Goal: Task Accomplishment & Management: Use online tool/utility

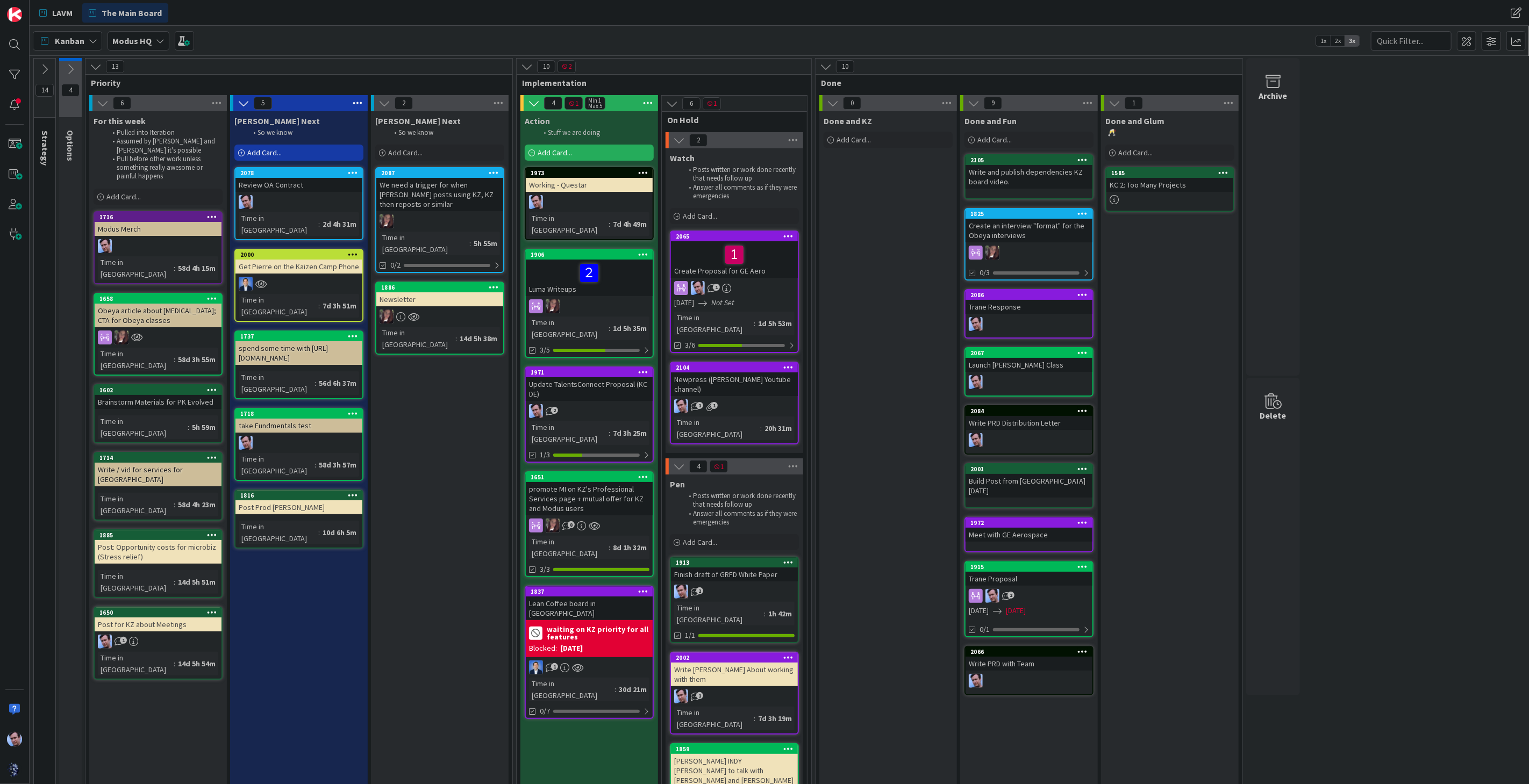
click at [620, 271] on div "Luma Writeups" at bounding box center [589, 278] width 127 height 37
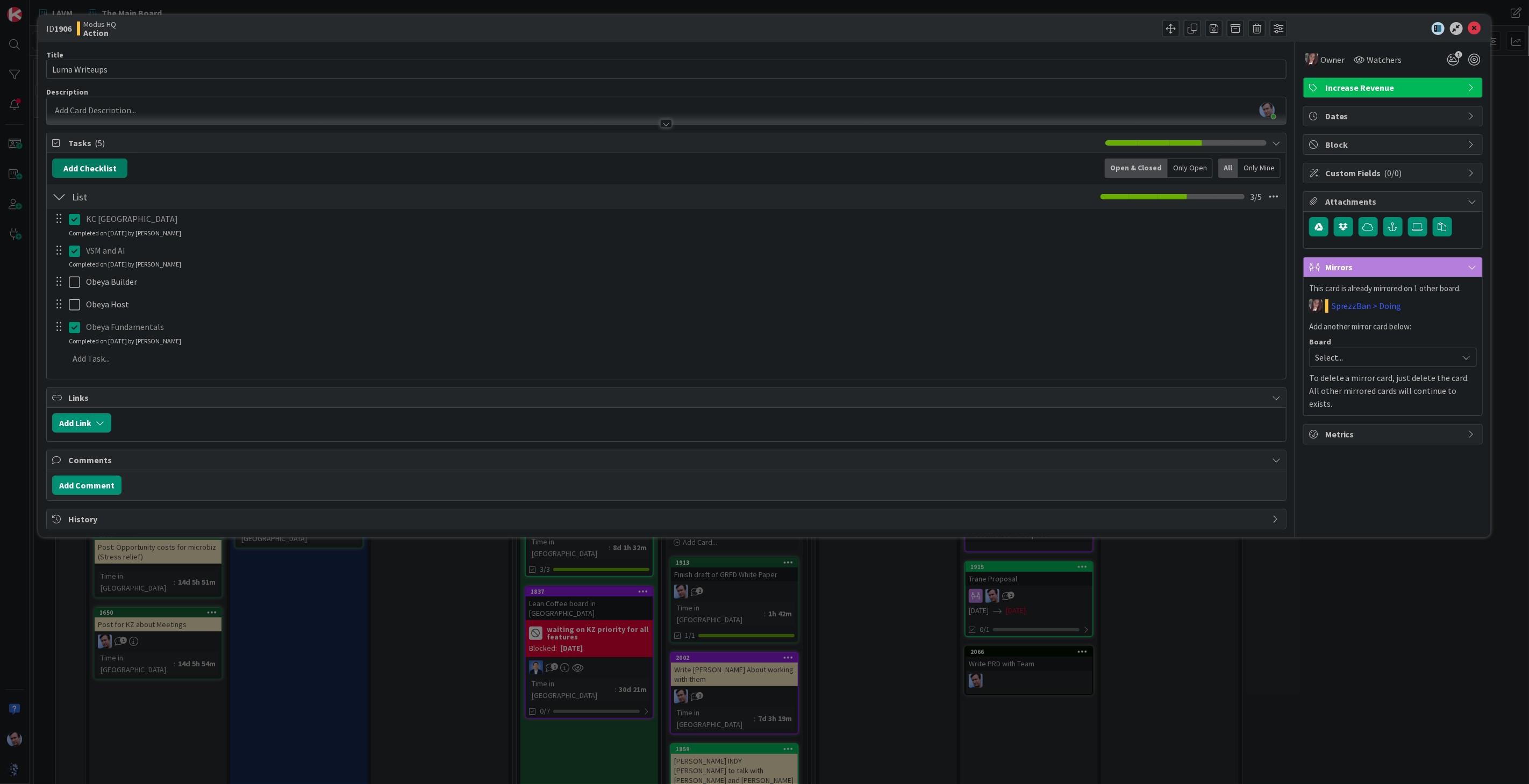
click at [98, 170] on button "Add Checklist" at bounding box center [89, 168] width 75 height 19
click at [106, 219] on input at bounding box center [141, 219] width 167 height 19
type input "[PERSON_NAME] and [PERSON_NAME]"
click at [68, 249] on button "Add" at bounding box center [72, 244] width 28 height 19
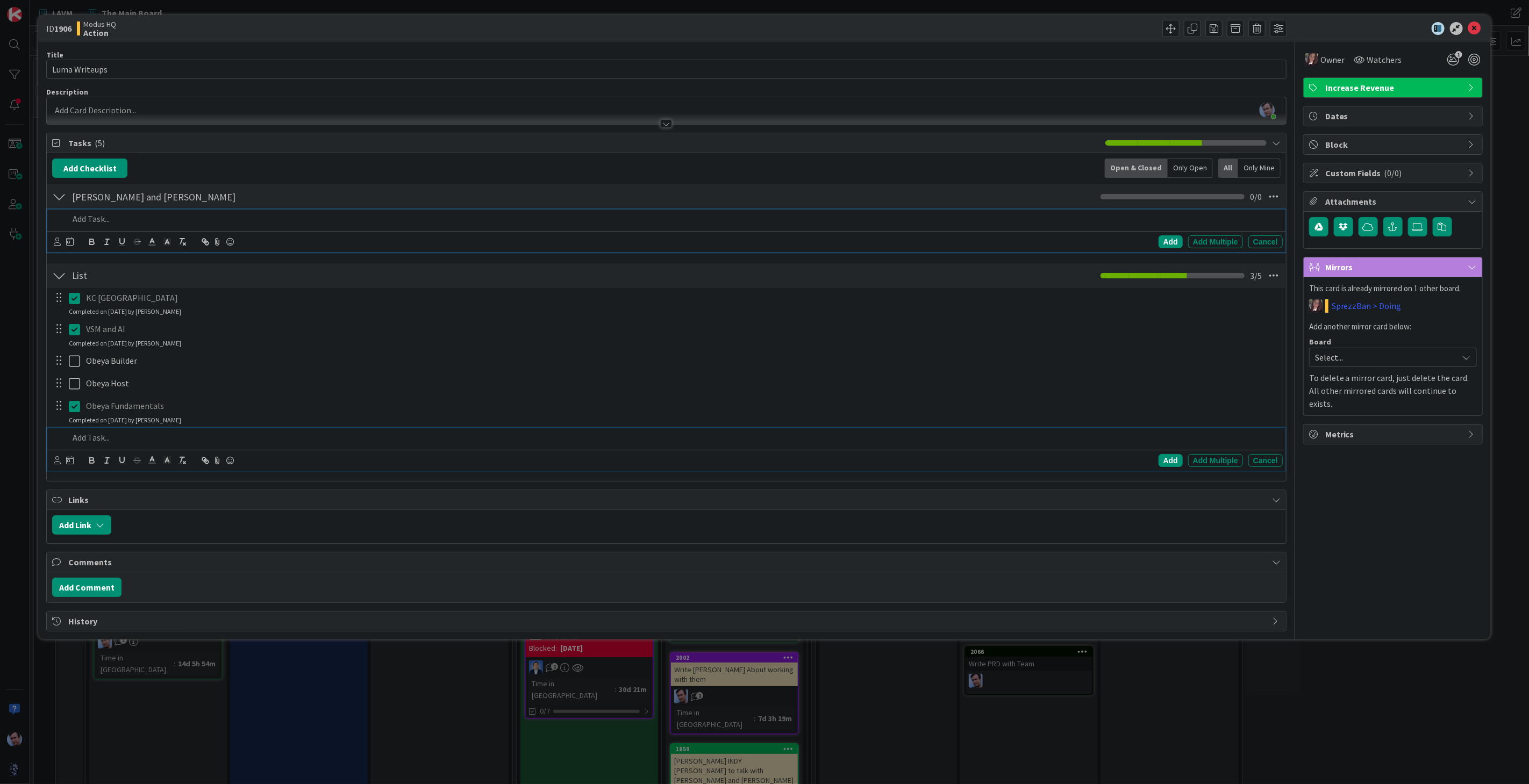
click at [88, 439] on p at bounding box center [673, 438] width 1209 height 12
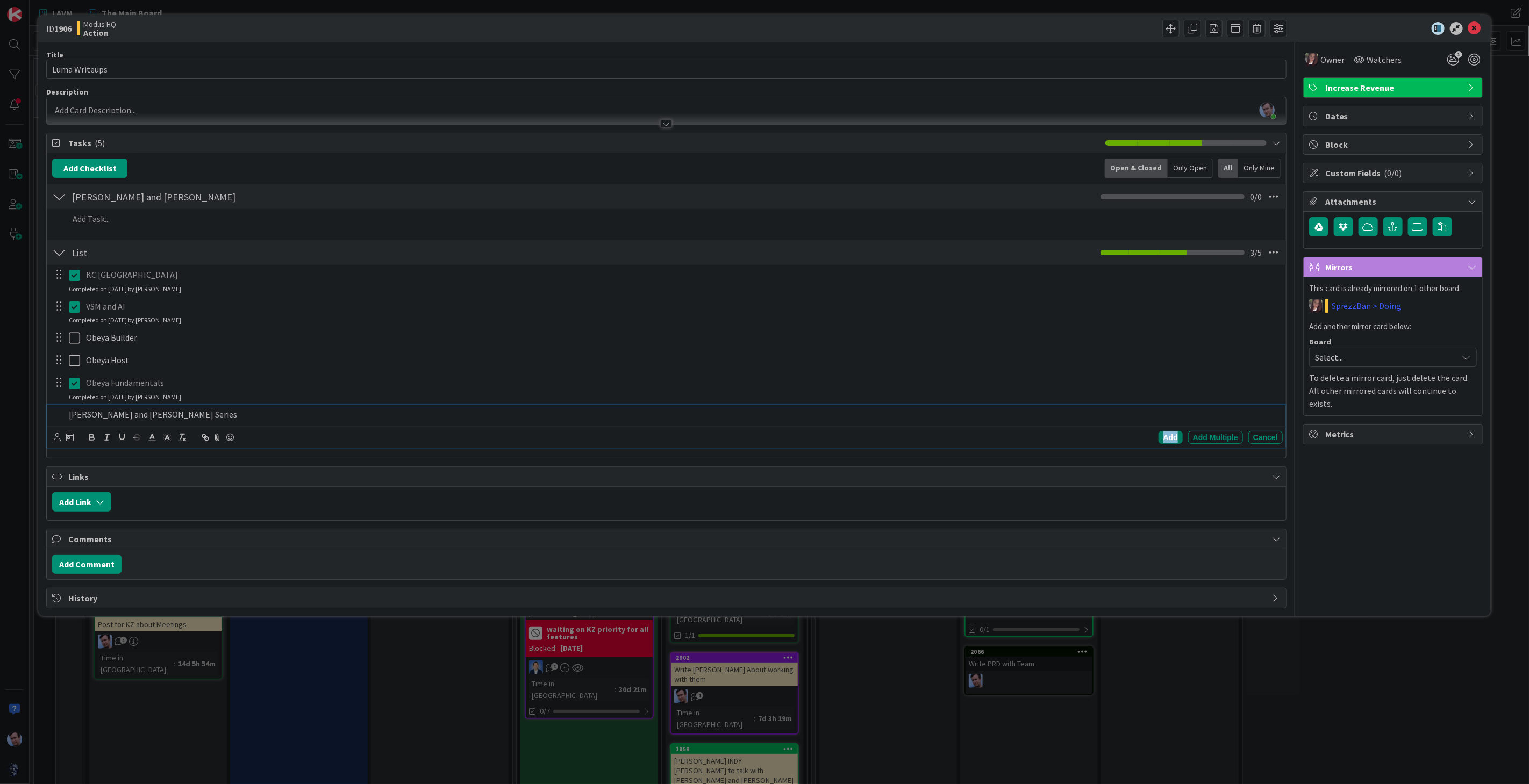
click at [1169, 436] on div "Add" at bounding box center [1170, 437] width 24 height 13
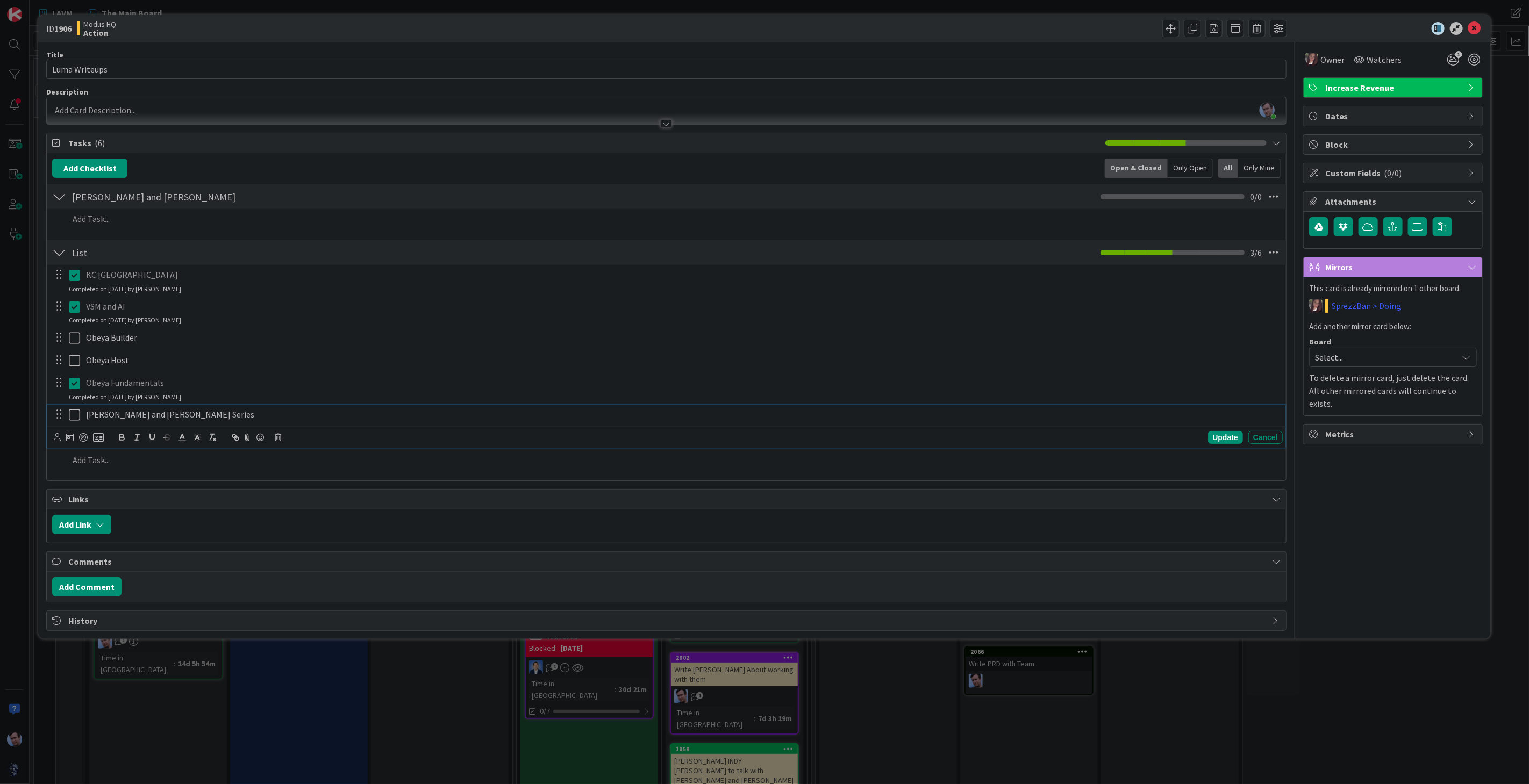
click at [76, 412] on icon at bounding box center [74, 415] width 11 height 13
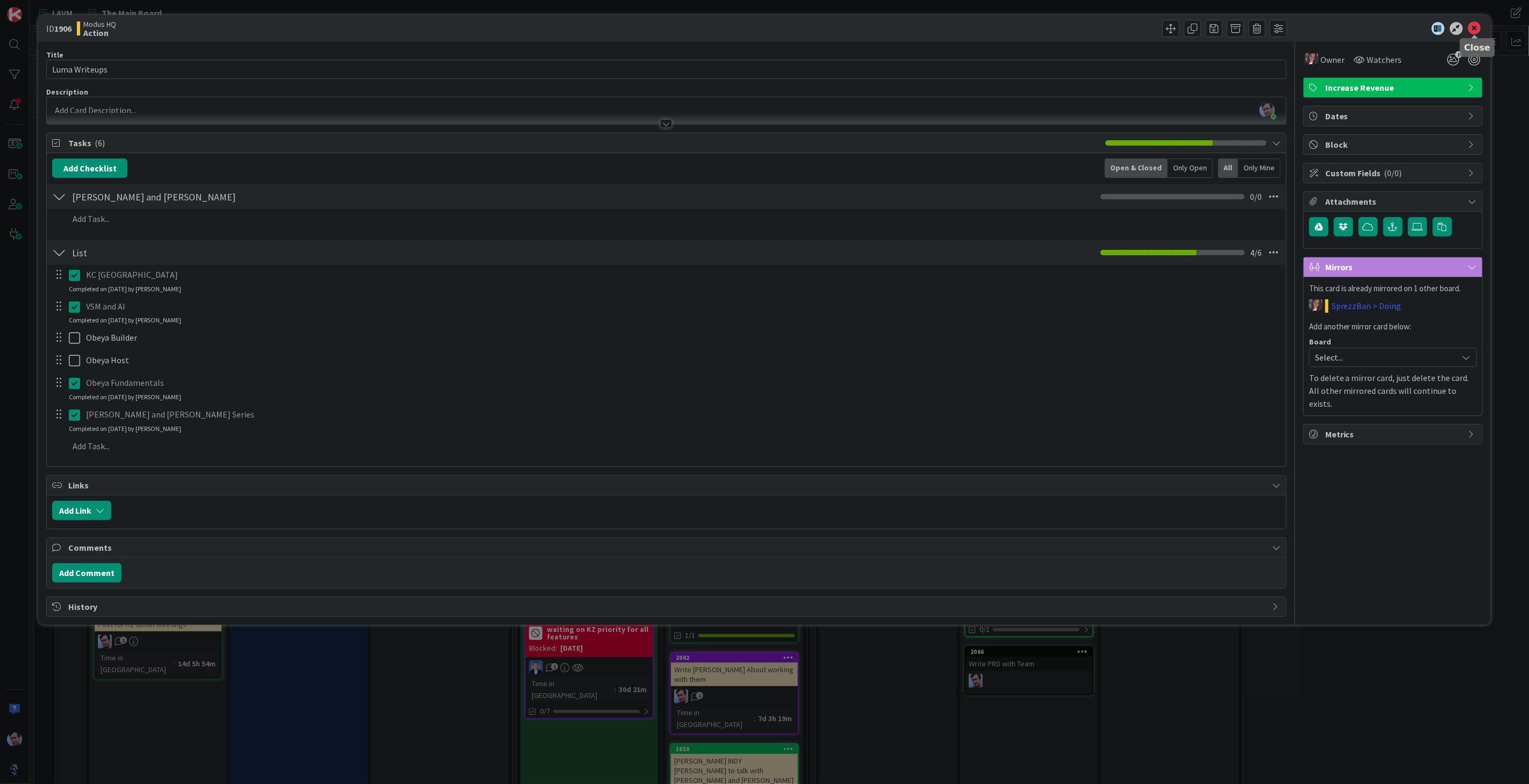
click at [1480, 27] on icon at bounding box center [1474, 28] width 13 height 13
